Goal: Transaction & Acquisition: Obtain resource

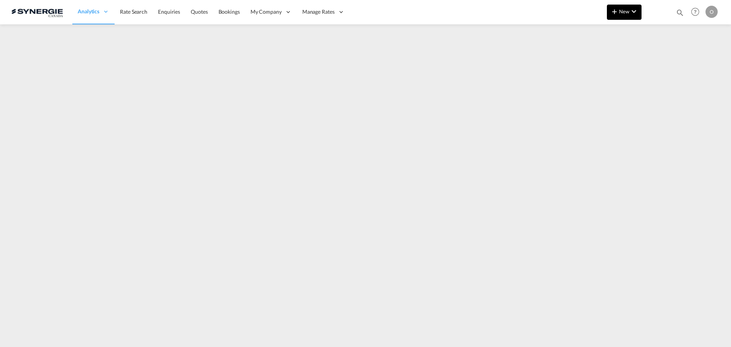
click at [620, 13] on span "New" at bounding box center [624, 11] width 29 height 6
click at [677, 13] on md-backdrop at bounding box center [365, 173] width 731 height 347
click at [680, 13] on md-icon "icon-magnify" at bounding box center [680, 12] width 8 height 8
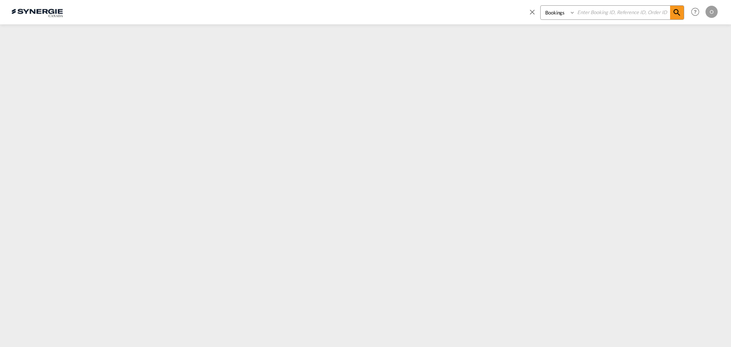
click at [570, 15] on select "Bookings Quotes Enquiries" at bounding box center [558, 13] width 36 height 14
select select "Quotes"
click at [540, 6] on select "Bookings Quotes Enquiries" at bounding box center [558, 13] width 36 height 14
click at [603, 15] on input at bounding box center [622, 12] width 95 height 13
paste input "SYC000015101"
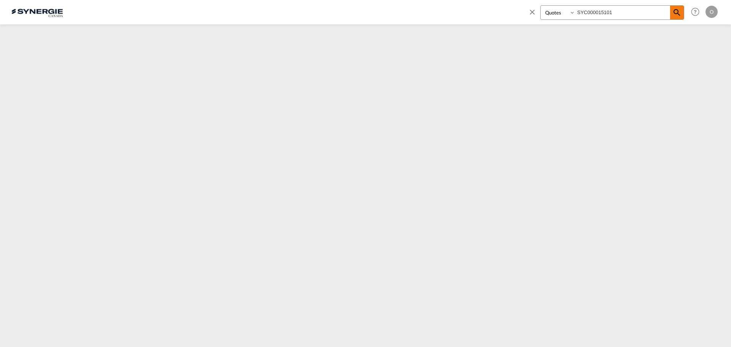
type input "SYC000015101"
click at [679, 15] on md-icon "icon-magnify" at bounding box center [676, 12] width 9 height 9
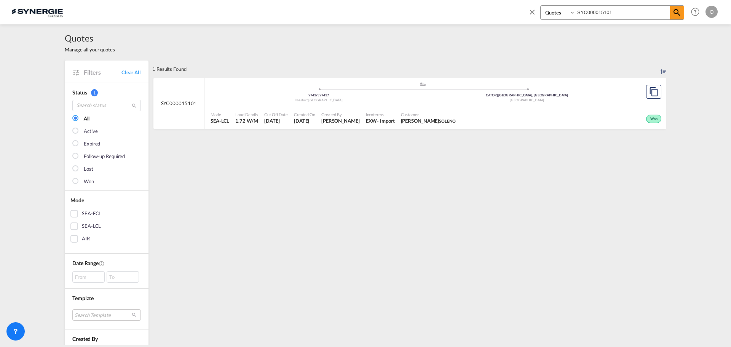
click at [455, 119] on span "SOLENO" at bounding box center [447, 120] width 16 height 5
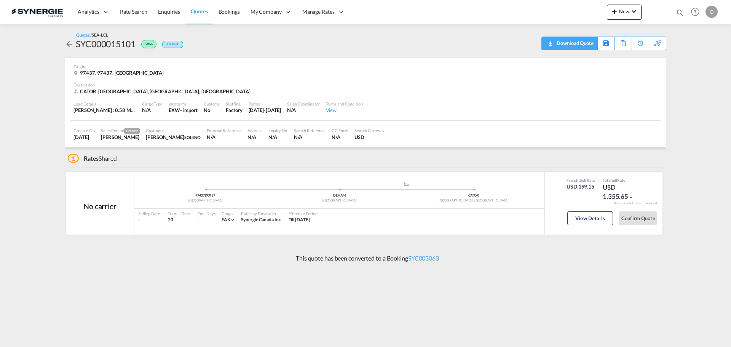
click at [555, 43] on div "Download Quote" at bounding box center [574, 43] width 39 height 12
